Goal: Information Seeking & Learning: Find specific fact

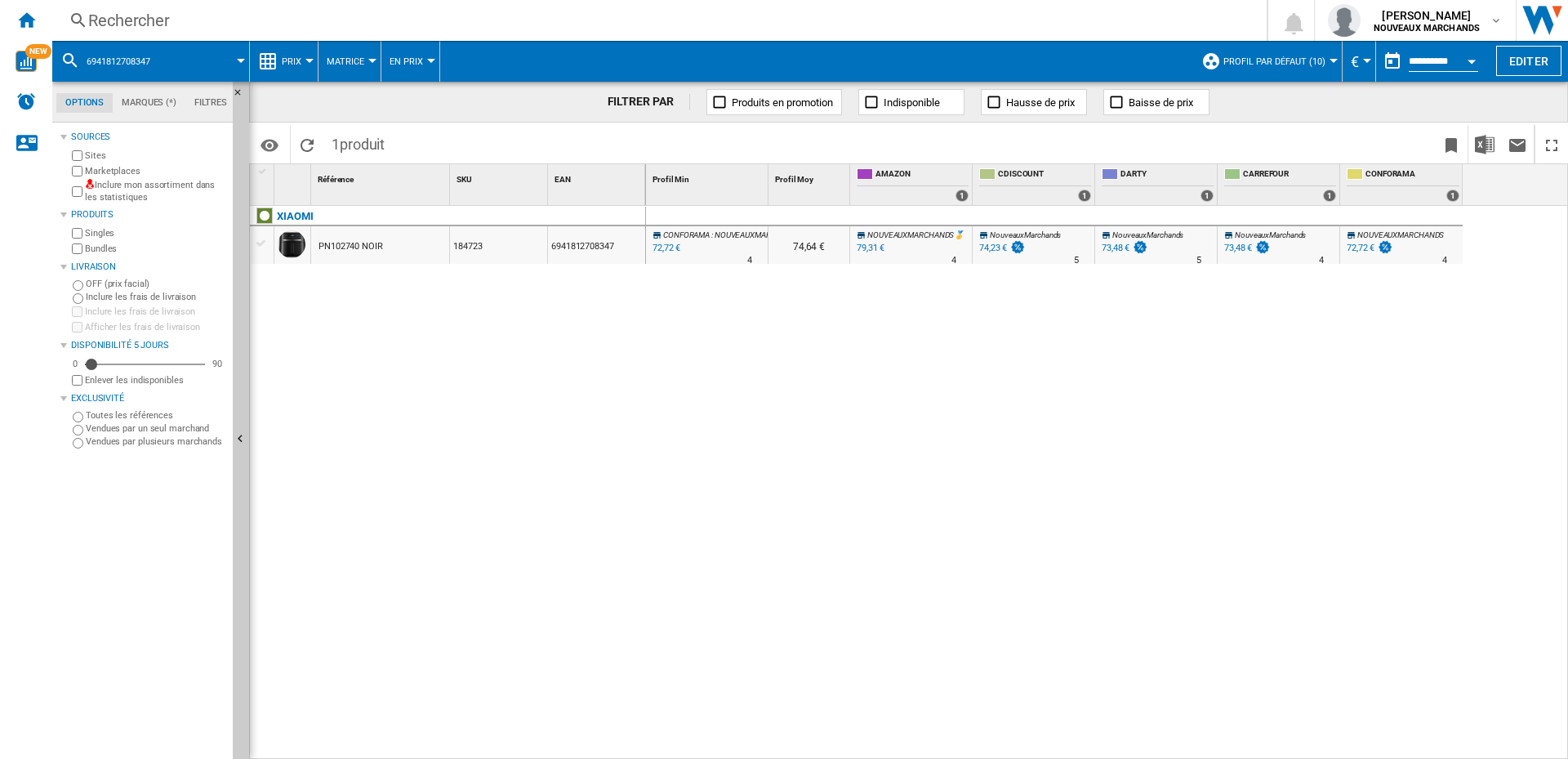
click at [236, 16] on div "Rechercher" at bounding box center [656, 21] width 1136 height 23
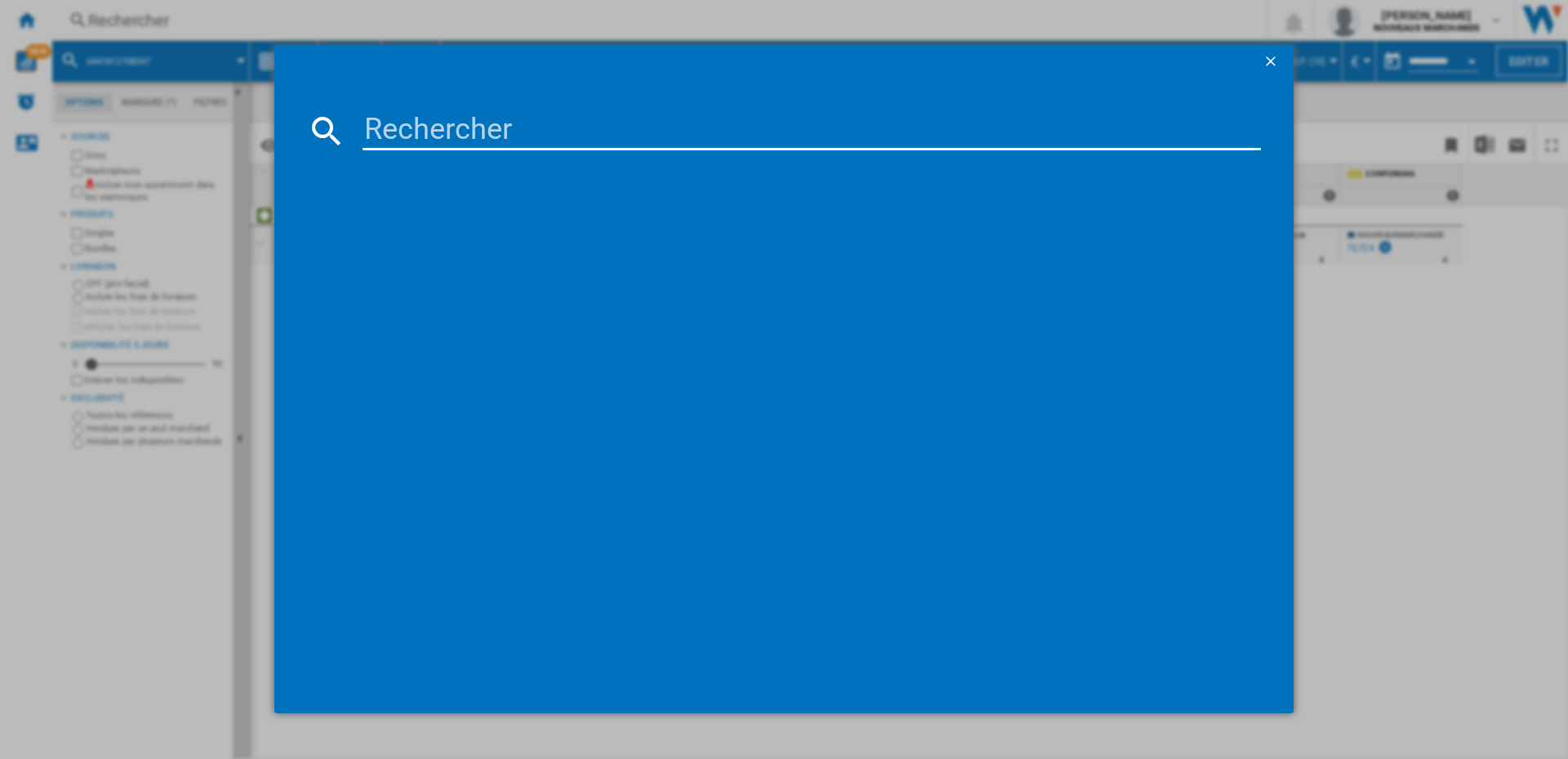
click at [435, 133] on input at bounding box center [811, 131] width 898 height 40
type input "6941812708347"
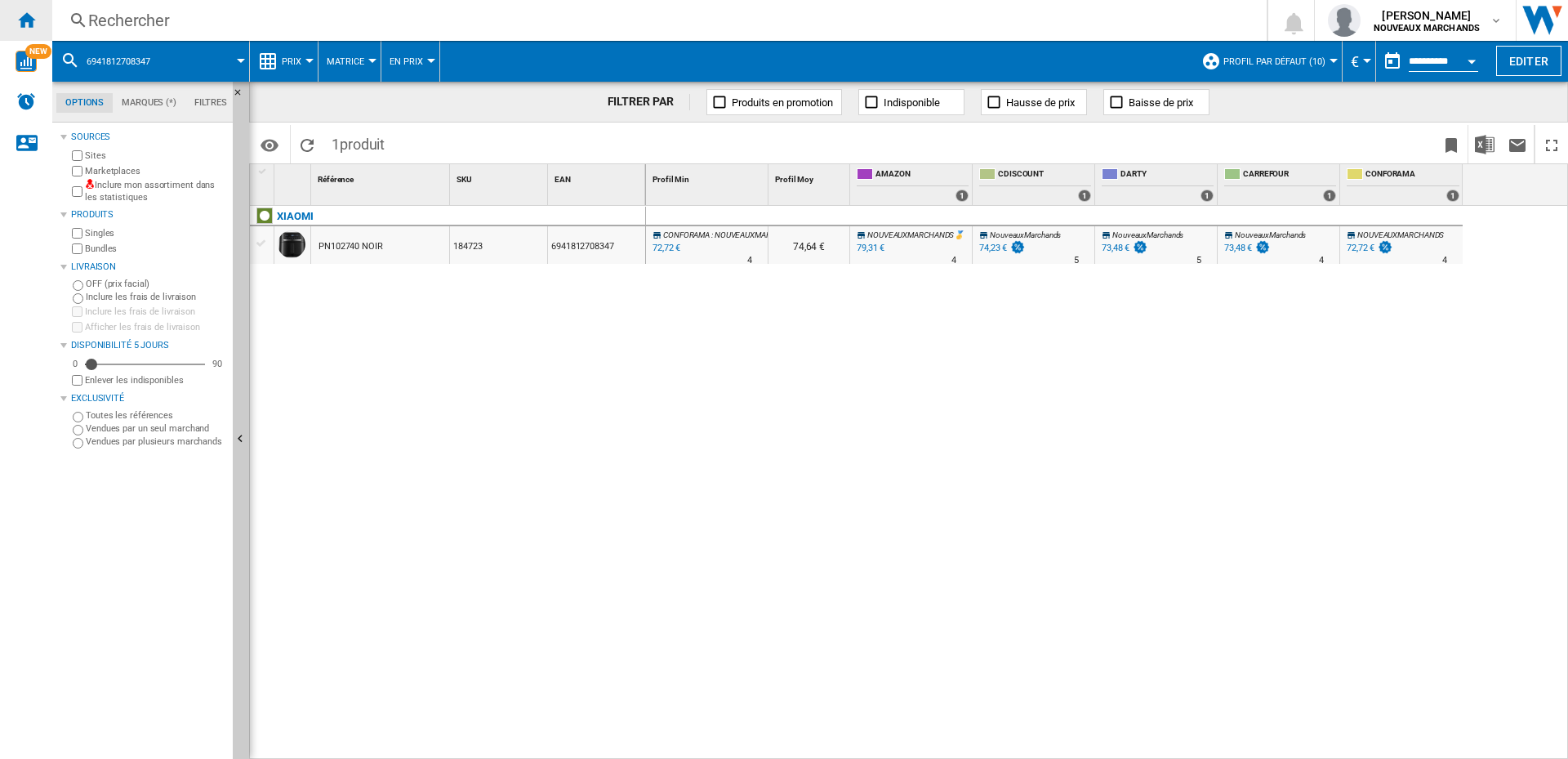
click at [24, 15] on ng-md-icon "Accueil" at bounding box center [25, 19] width 20 height 20
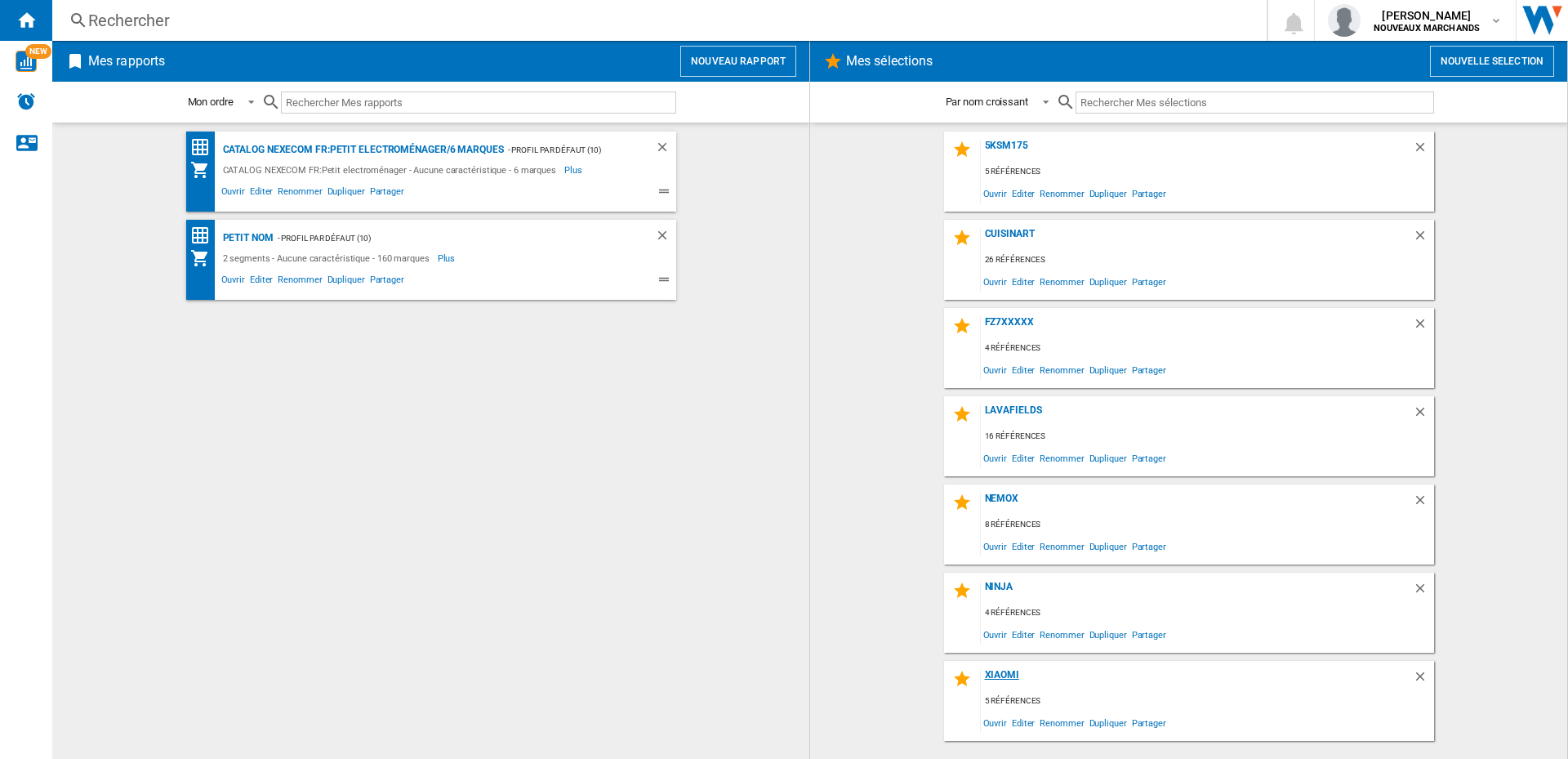
click at [1009, 677] on div "Xiaomi" at bounding box center [1196, 680] width 432 height 22
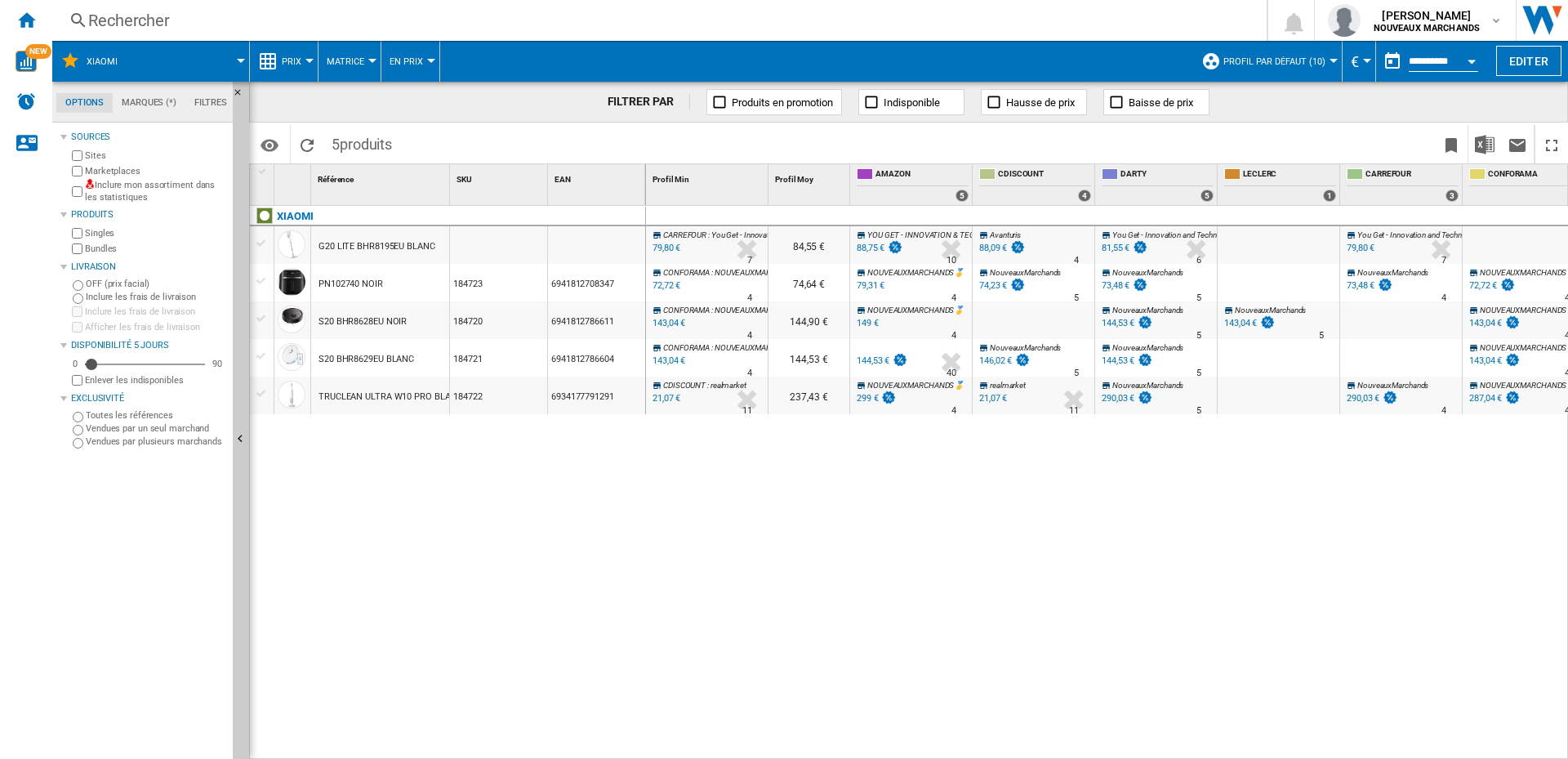
click at [864, 357] on div "144,53 €" at bounding box center [872, 360] width 33 height 10
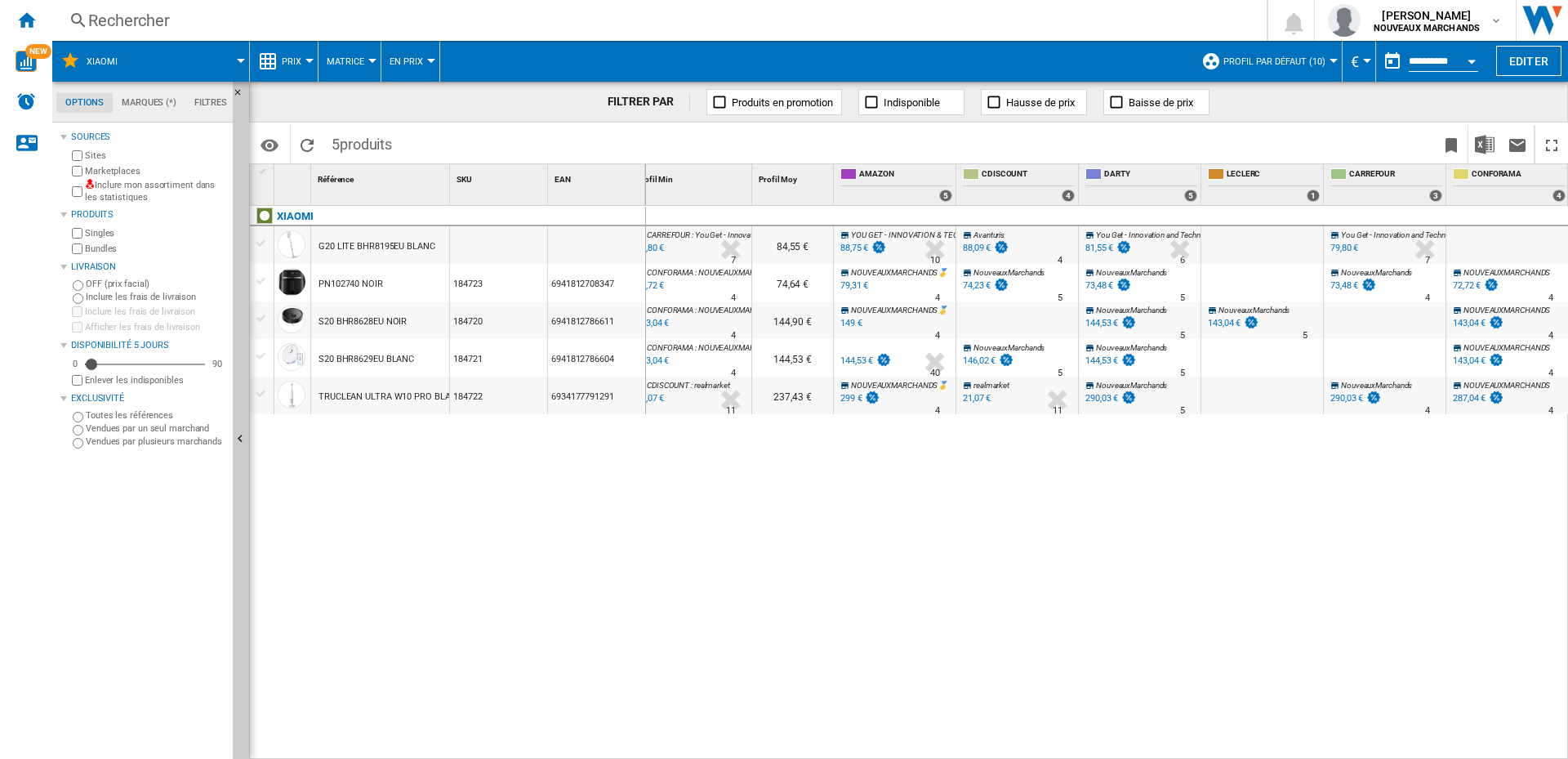
click at [849, 319] on div "149 €" at bounding box center [851, 323] width 22 height 10
click at [257, 16] on div "Rechercher" at bounding box center [656, 21] width 1136 height 23
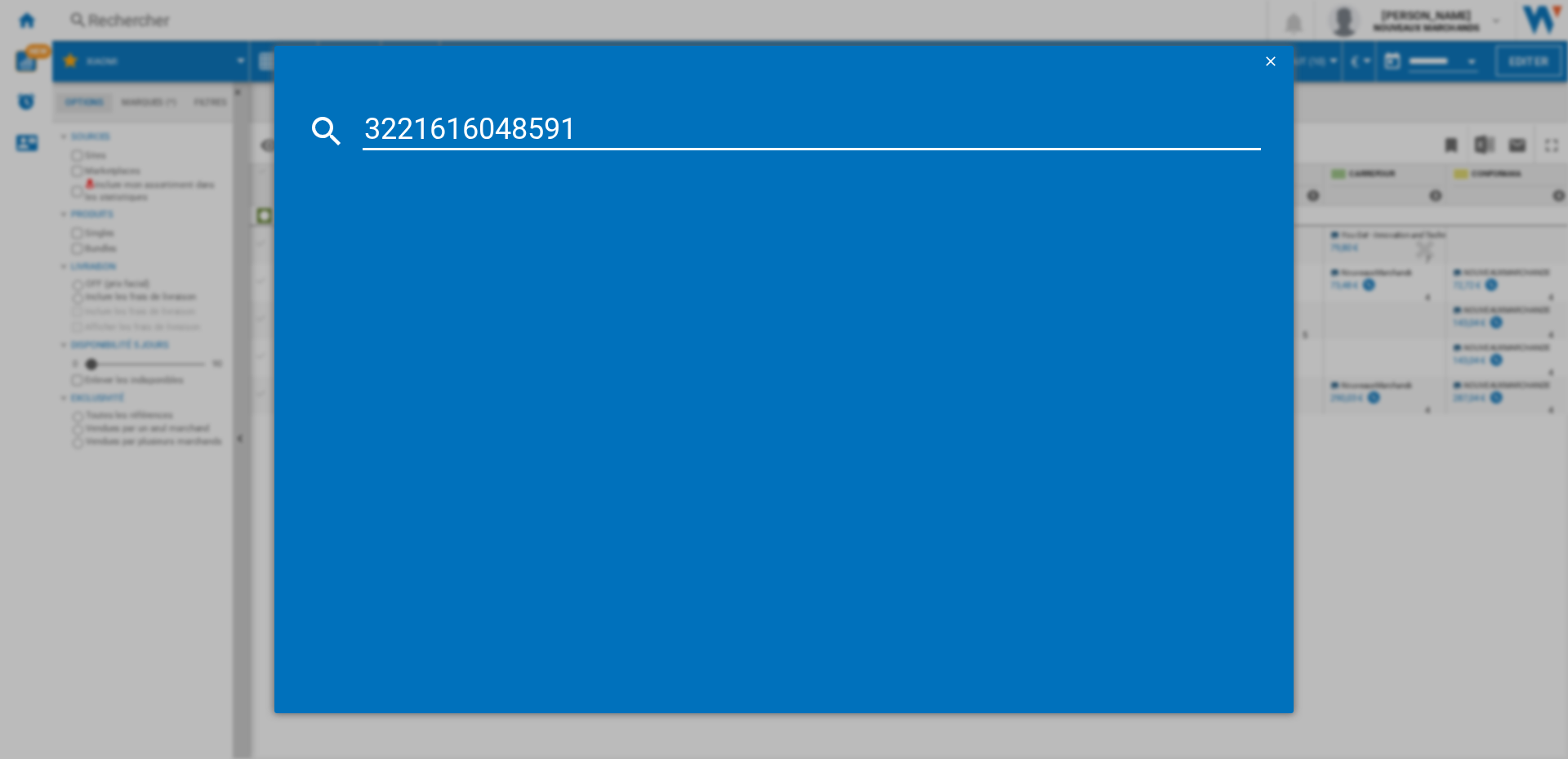
type input "3221616048591"
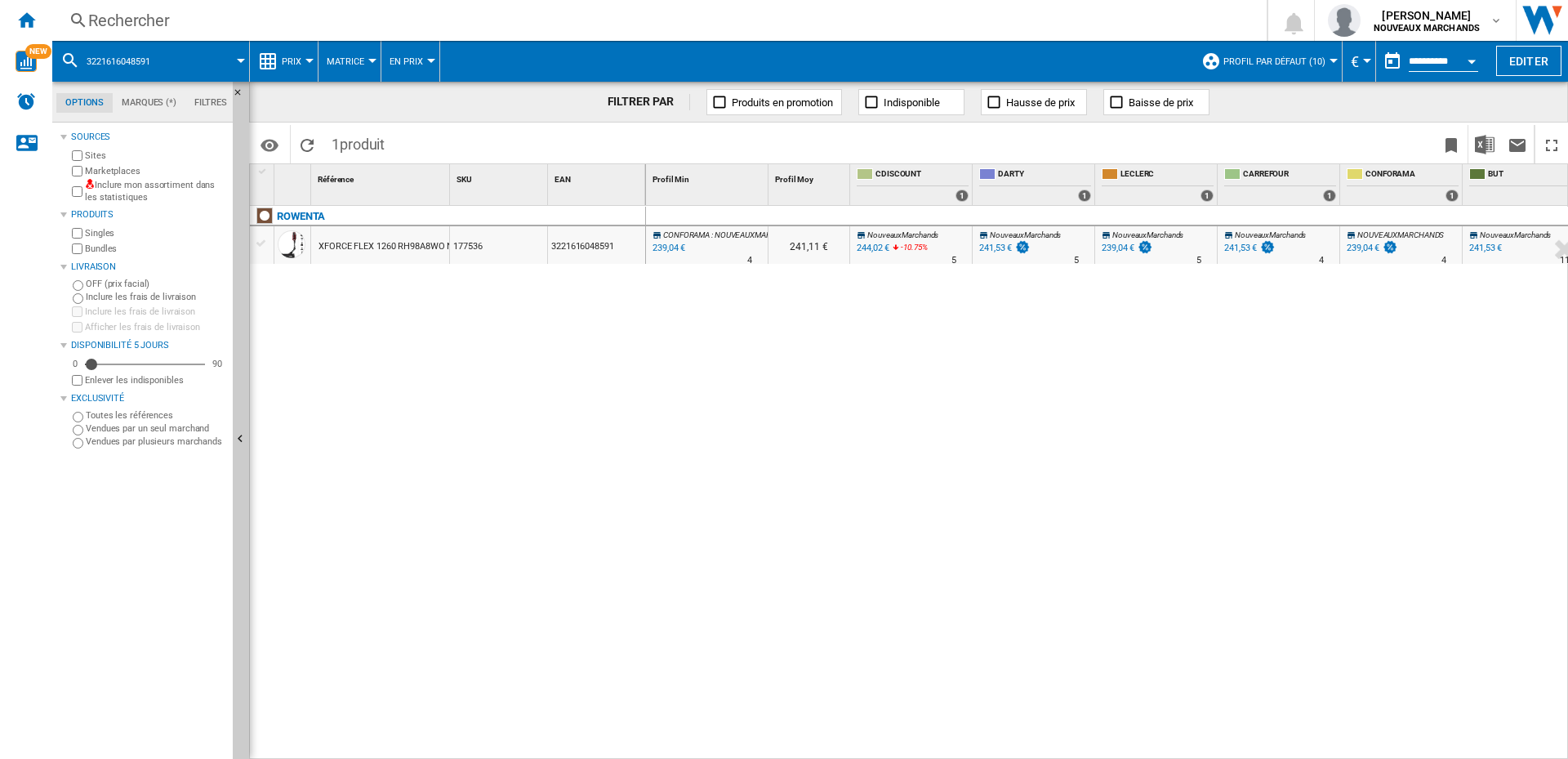
click at [872, 247] on div "244,02 €" at bounding box center [872, 248] width 33 height 10
click at [991, 246] on div "241,53 €" at bounding box center [995, 248] width 33 height 10
click at [1489, 243] on div "241,53 €" at bounding box center [1485, 248] width 33 height 10
click at [225, 15] on div "Rechercher" at bounding box center [656, 21] width 1136 height 23
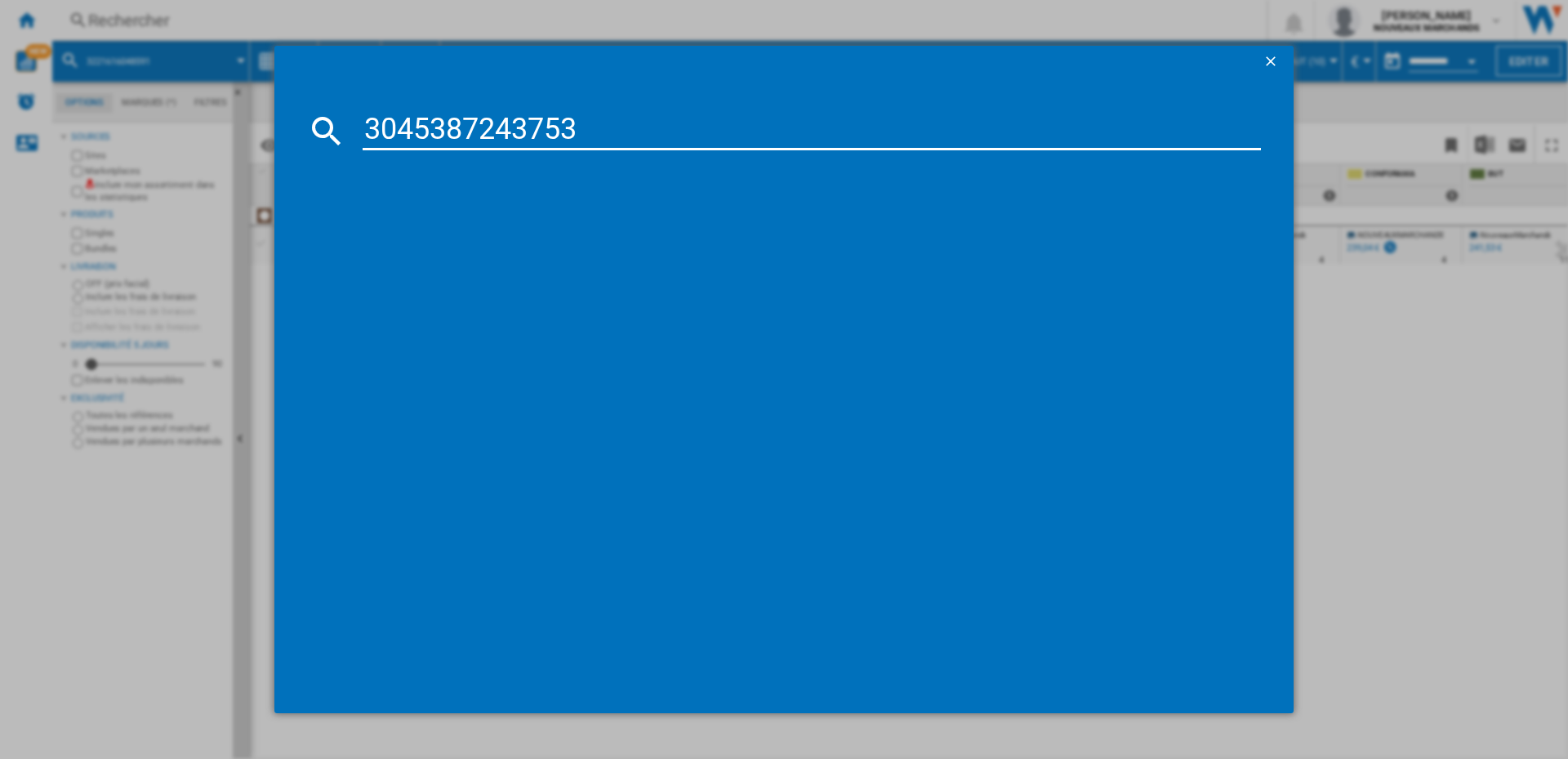
type input "3045387243753"
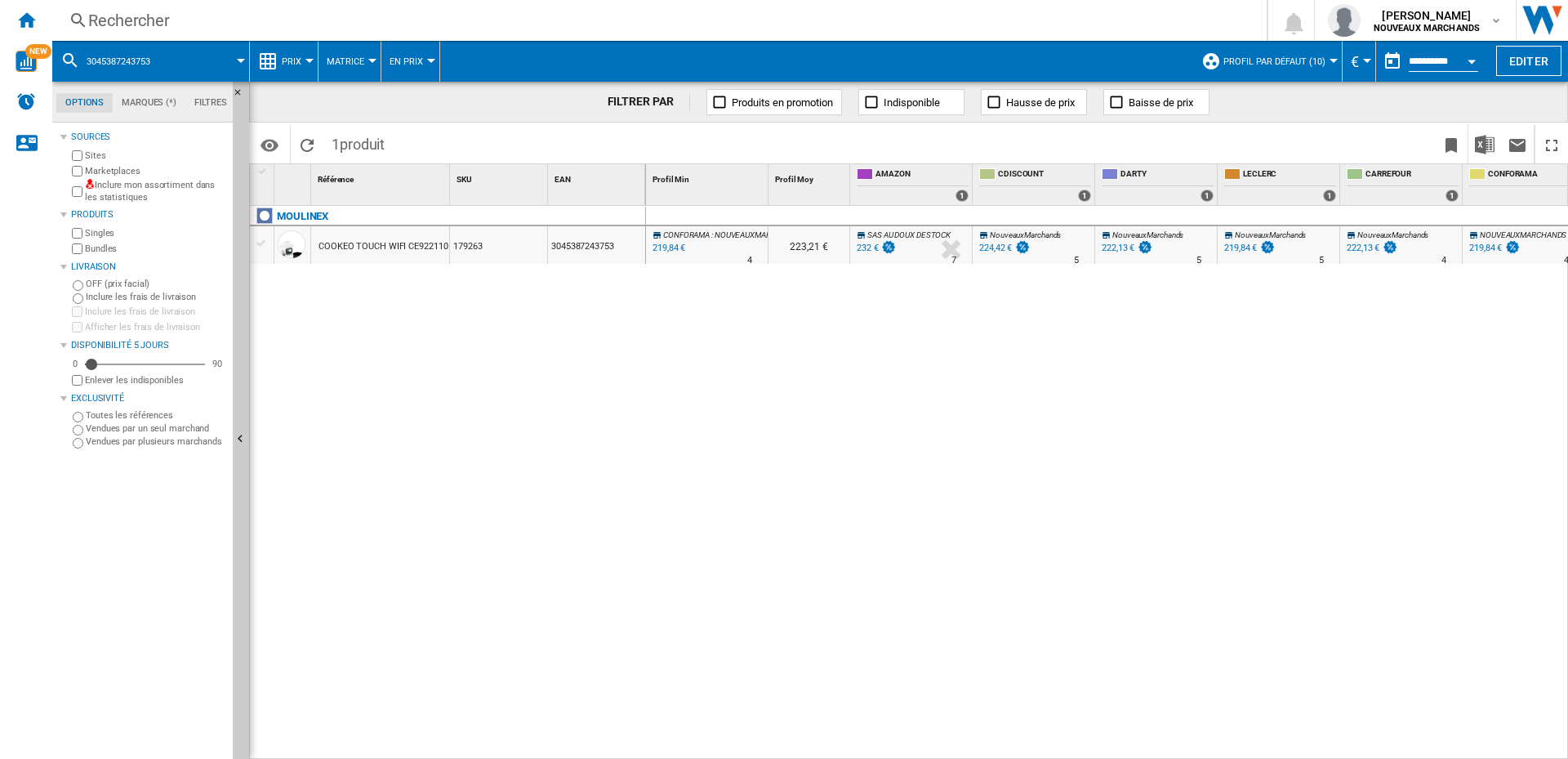
click at [863, 246] on div "232 €" at bounding box center [867, 248] width 22 height 10
